Goal: Download file/media

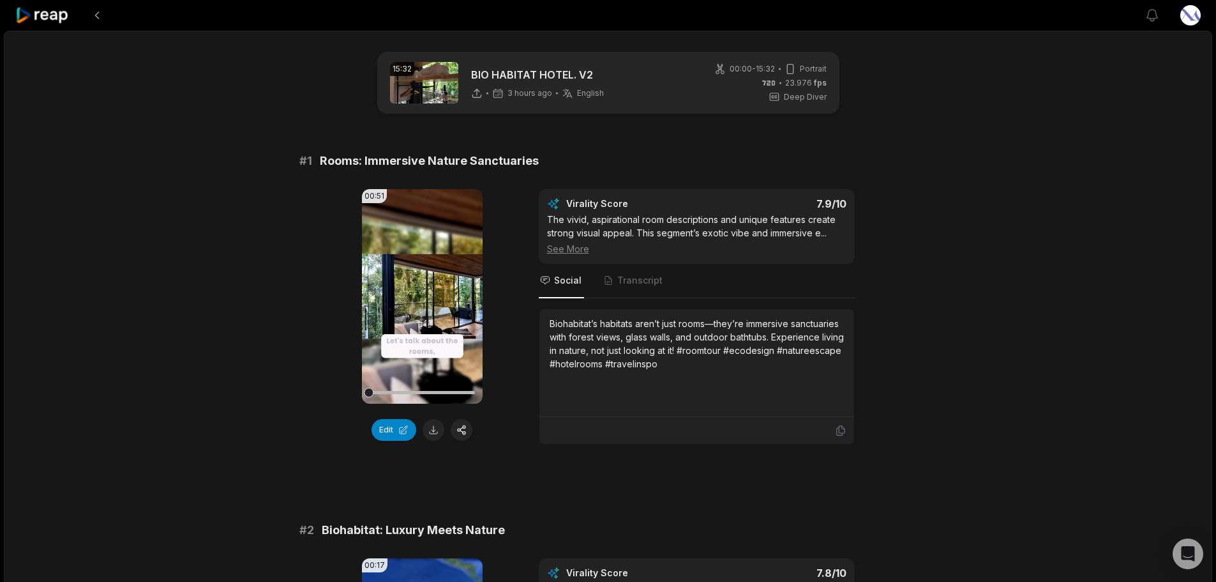
scroll to position [64, 0]
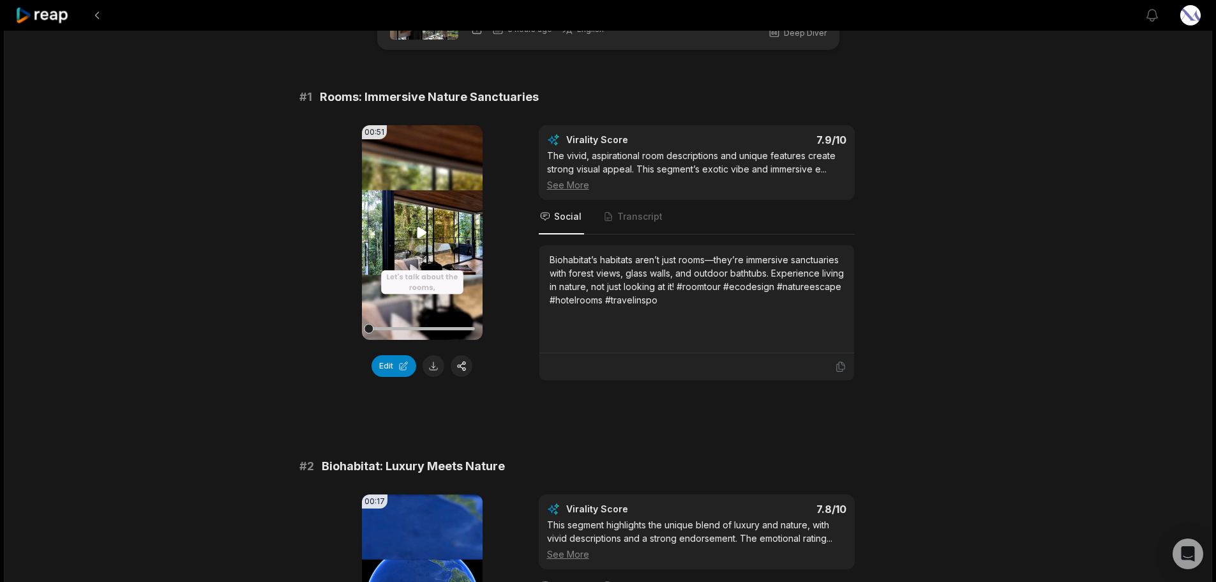
click at [419, 252] on video "Your browser does not support mp4 format." at bounding box center [422, 232] width 121 height 215
click at [435, 363] on button at bounding box center [434, 366] width 22 height 22
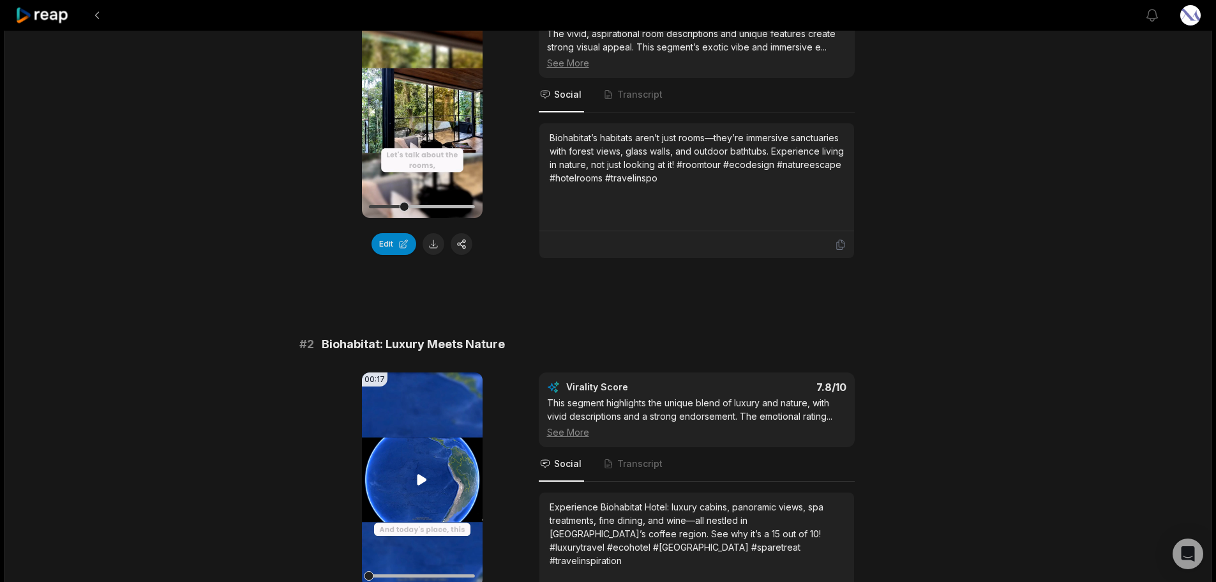
scroll to position [319, 0]
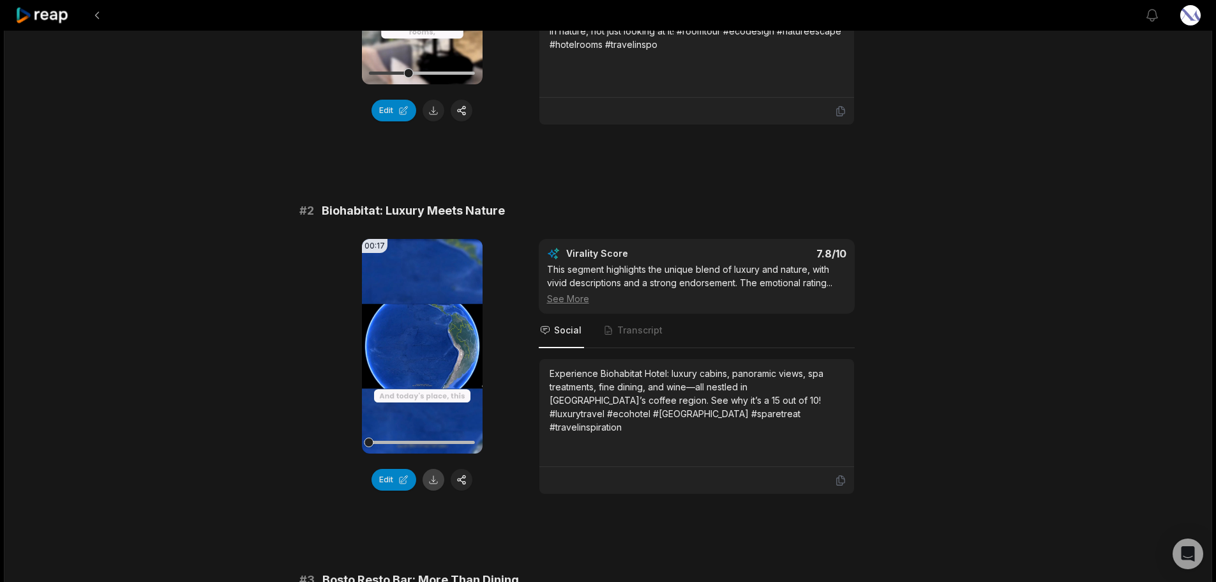
click at [436, 479] on button at bounding box center [434, 480] width 22 height 22
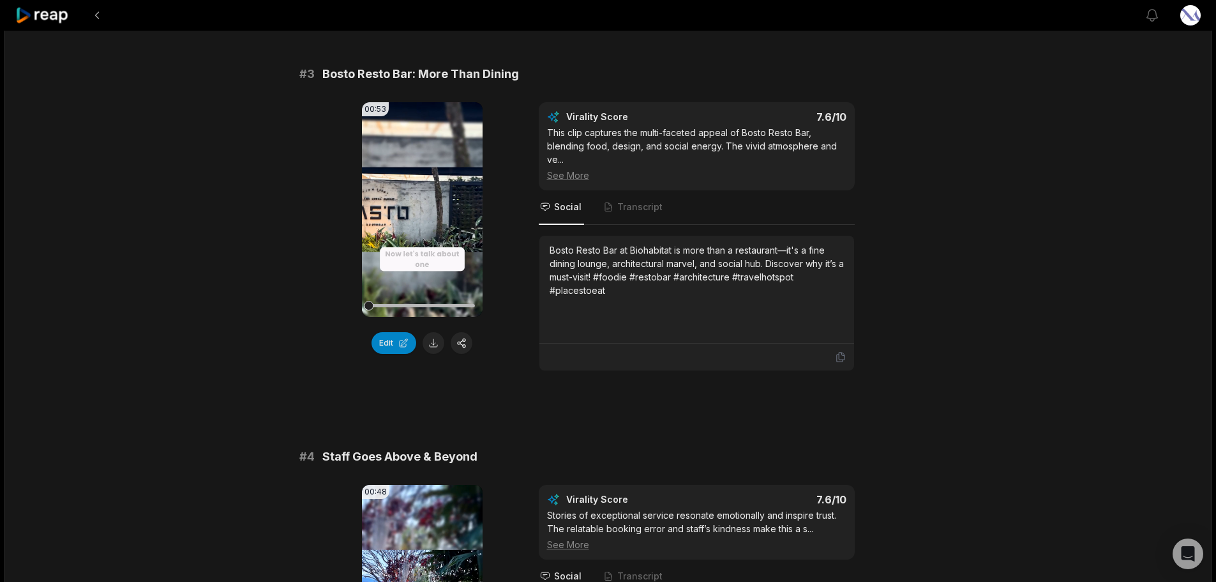
scroll to position [830, 0]
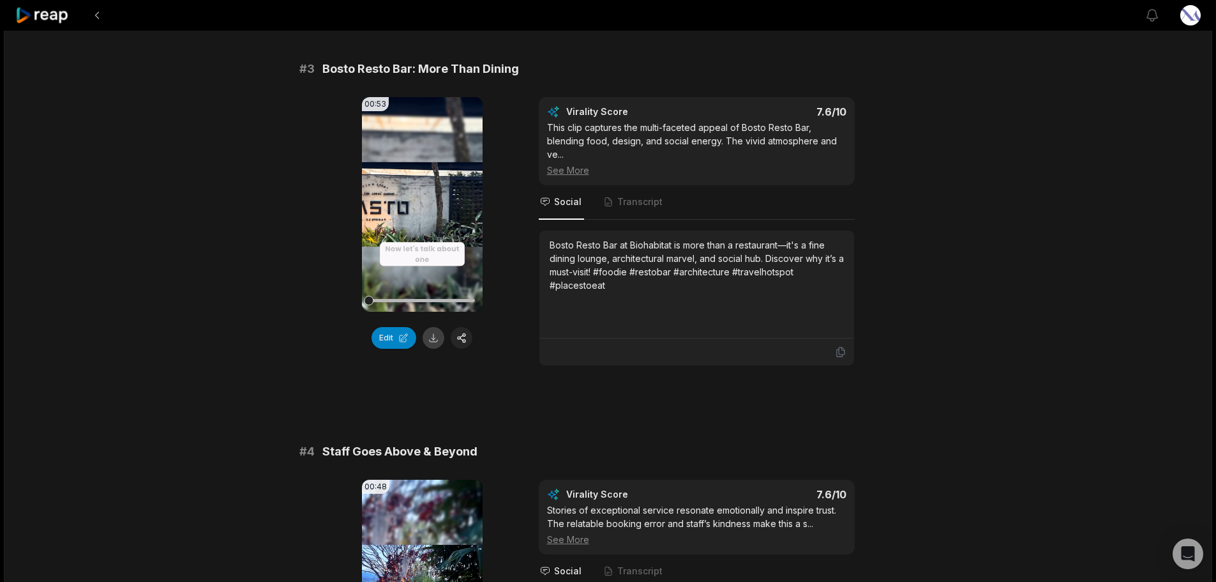
click at [430, 337] on button at bounding box center [434, 338] width 22 height 22
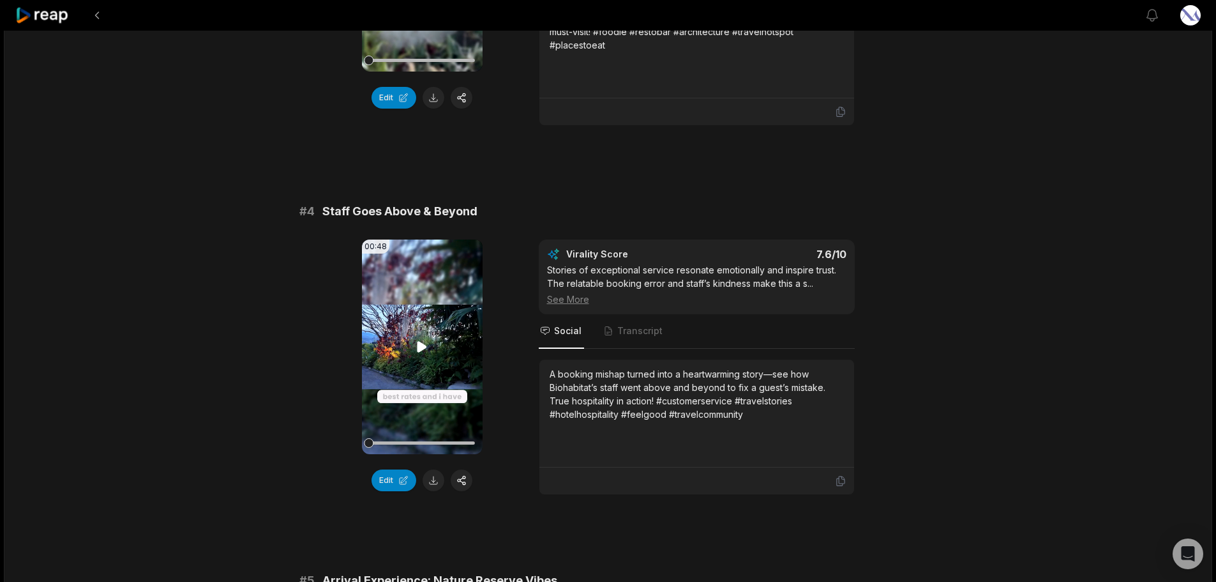
scroll to position [1149, 0]
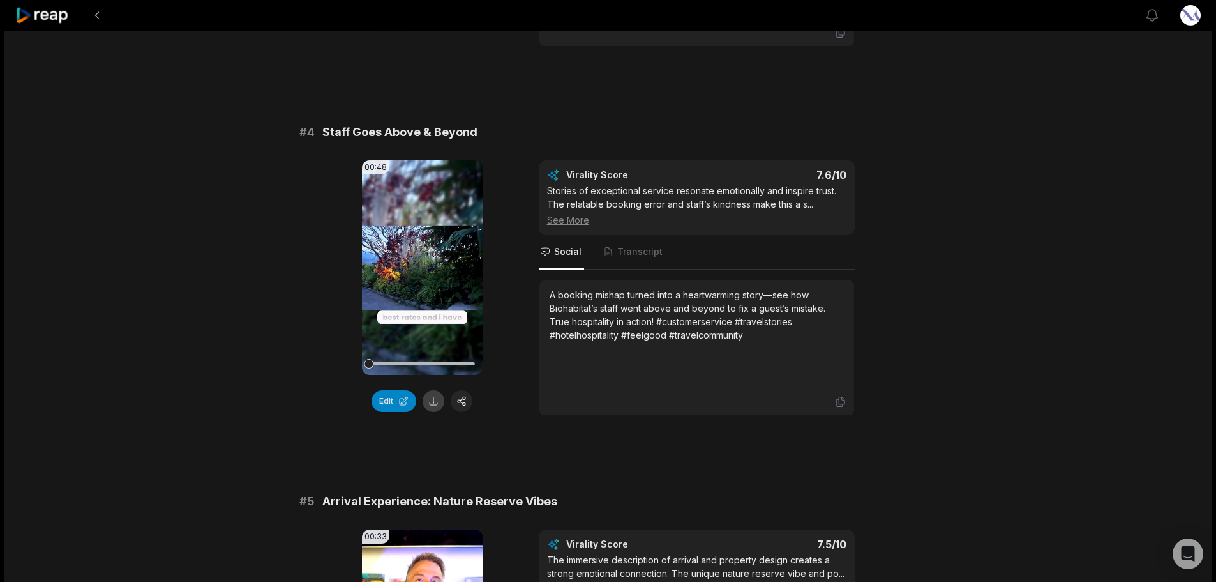
click at [435, 400] on button at bounding box center [434, 401] width 22 height 22
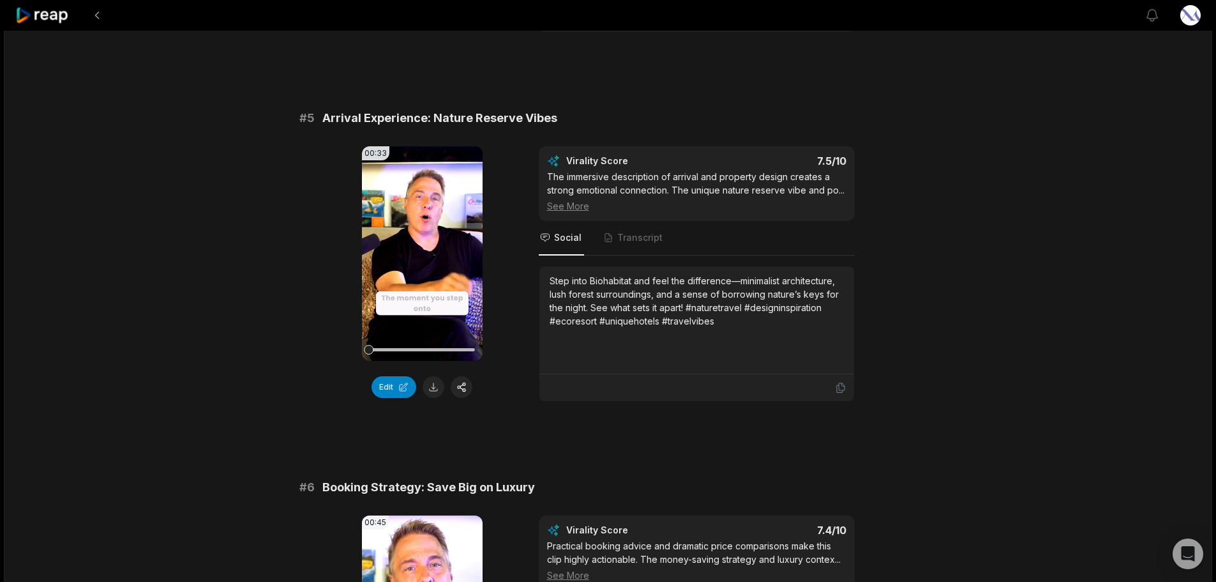
scroll to position [1788, 0]
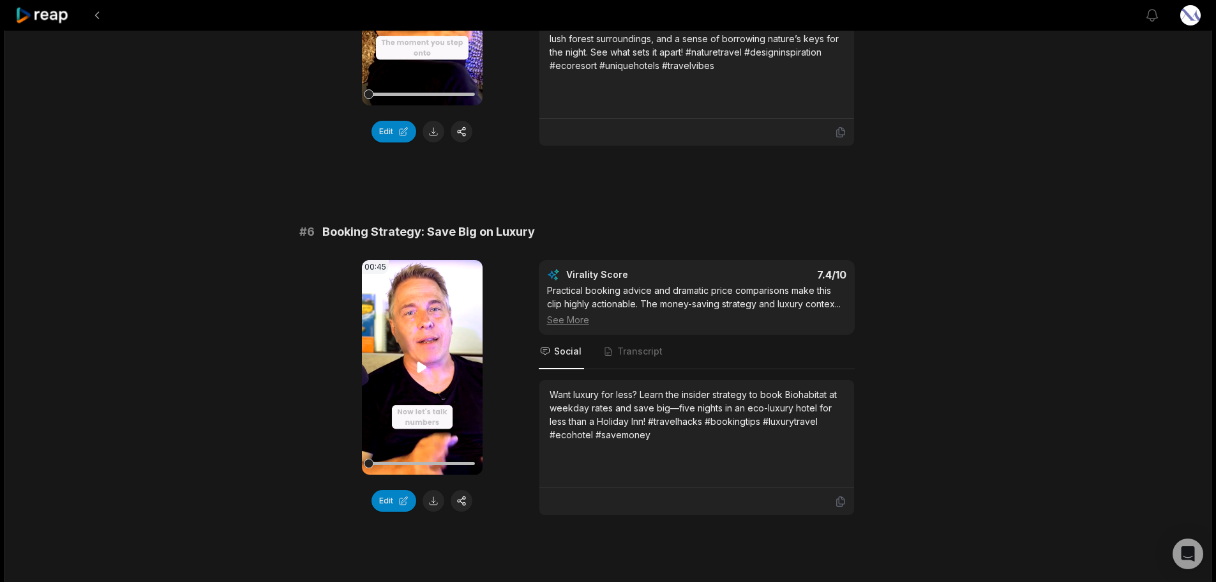
click at [420, 365] on icon at bounding box center [423, 366] width 10 height 11
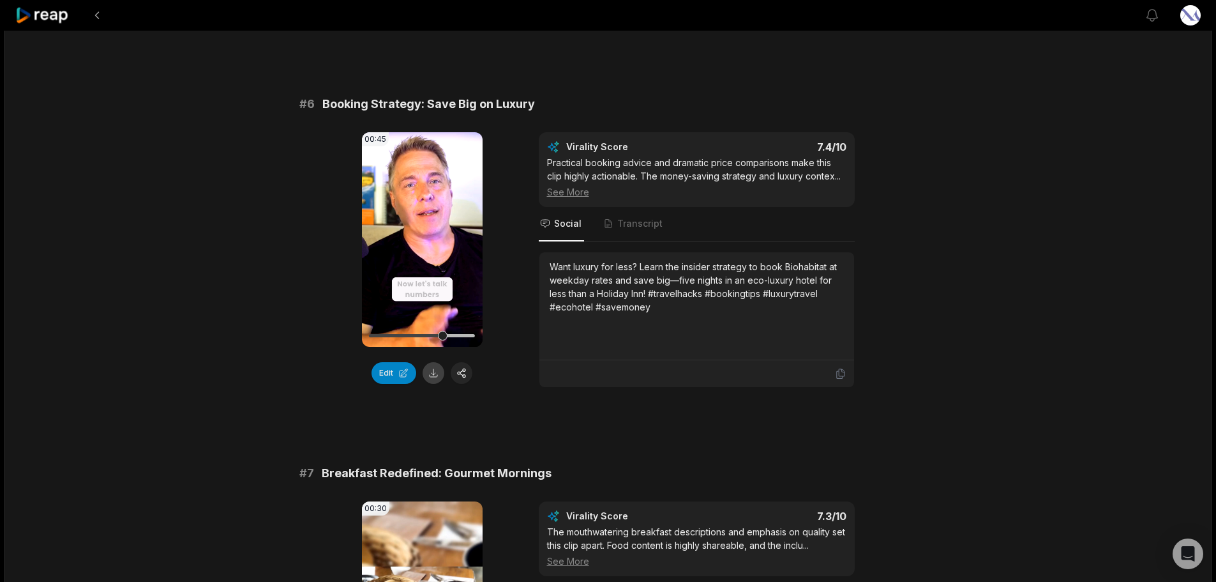
click at [436, 370] on button at bounding box center [434, 373] width 22 height 22
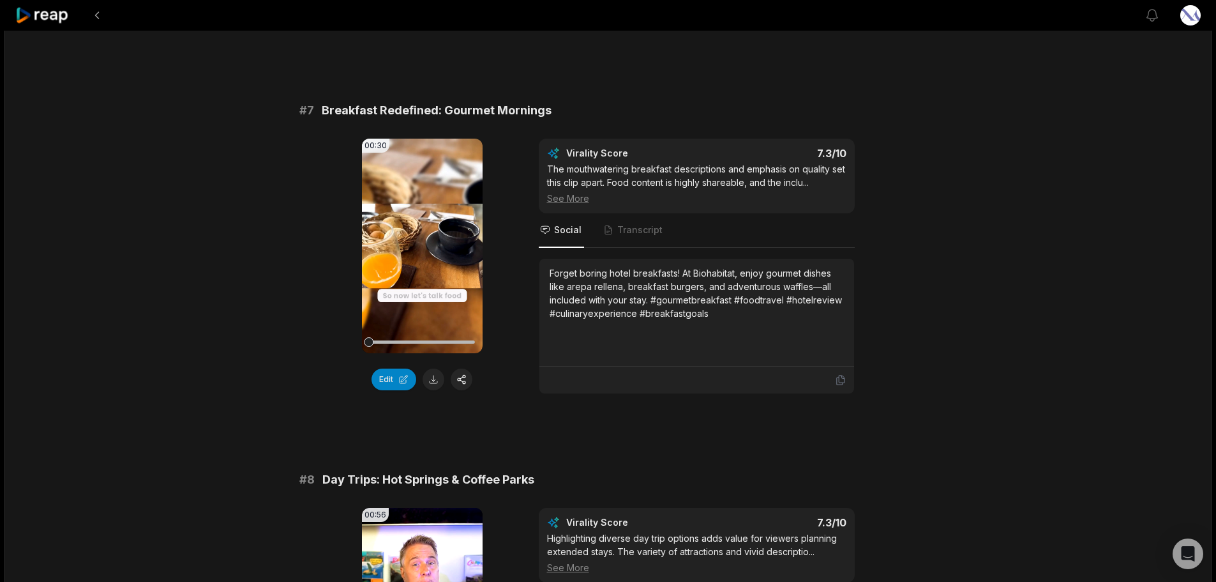
scroll to position [2299, 0]
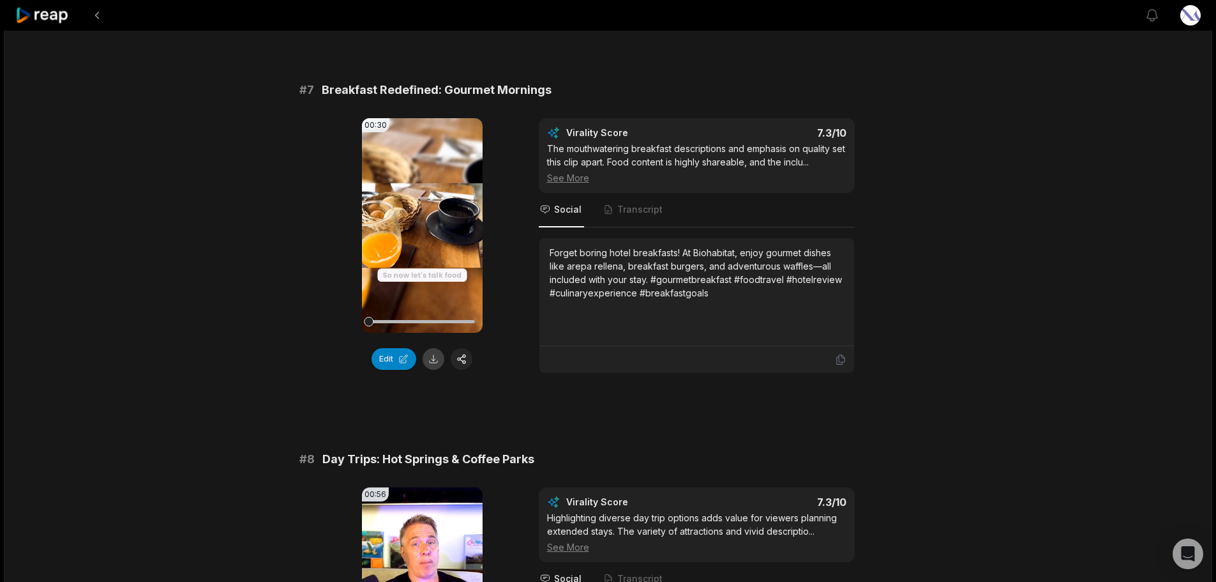
click at [432, 356] on button at bounding box center [434, 359] width 22 height 22
click at [100, 9] on button at bounding box center [97, 15] width 23 height 23
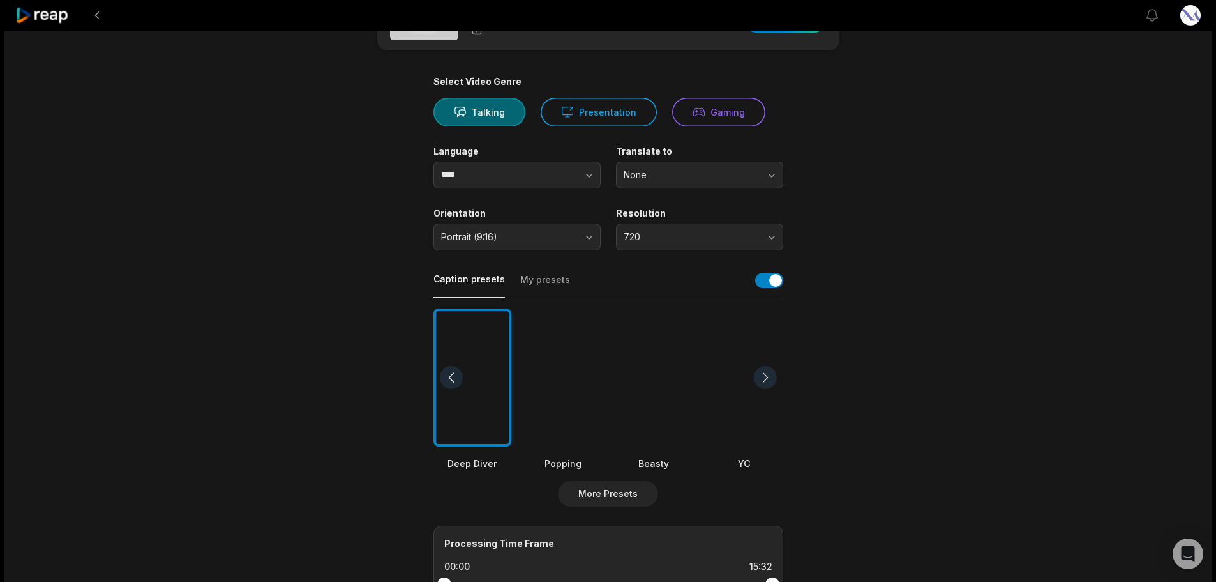
scroll to position [64, 0]
